Goal: Task Accomplishment & Management: Use online tool/utility

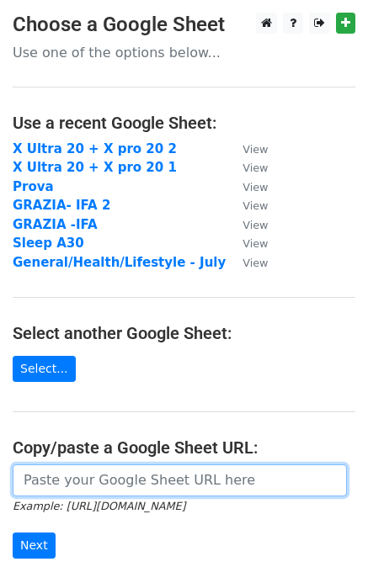
click at [187, 472] on input "url" at bounding box center [180, 481] width 334 height 32
paste input "[URL][DOMAIN_NAME]"
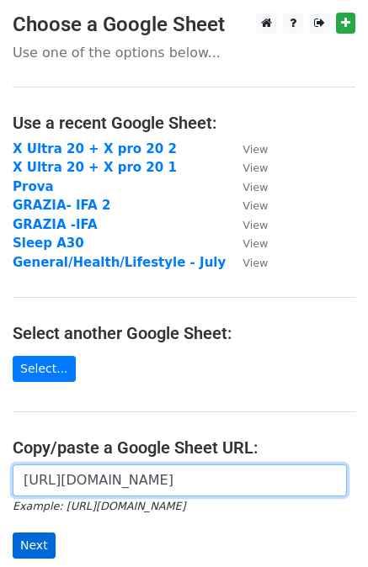
type input "[URL][DOMAIN_NAME]"
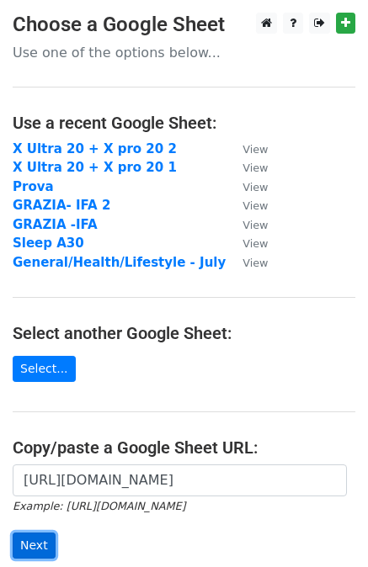
scroll to position [0, 0]
click at [29, 550] on input "Next" at bounding box center [34, 546] width 43 height 26
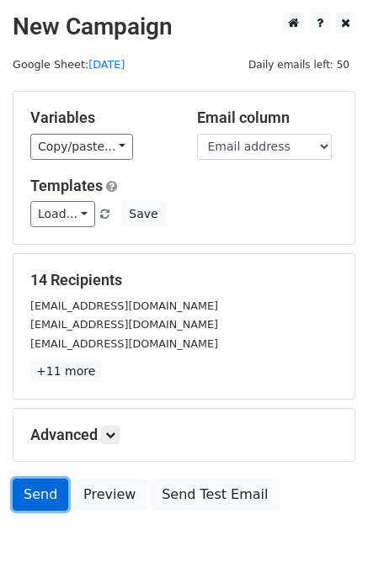
click at [38, 503] on link "Send" at bounding box center [41, 495] width 56 height 32
